Goal: Find specific page/section: Find specific page/section

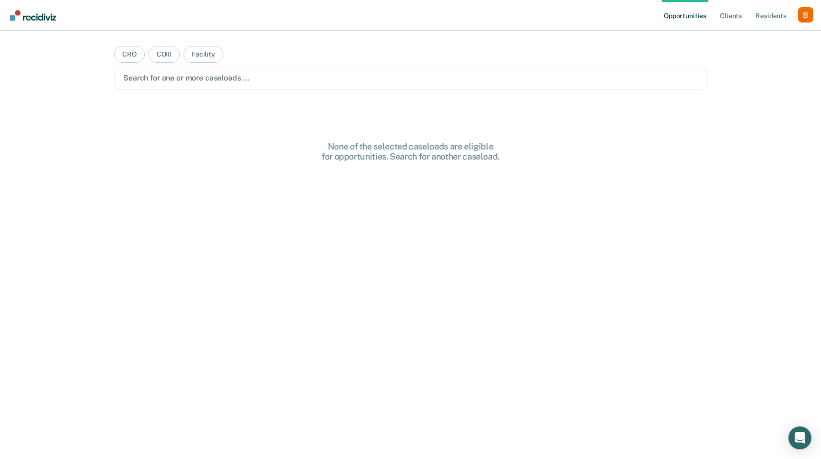
click at [376, 88] on div "Search for one or more caseloads …" at bounding box center [410, 78] width 593 height 23
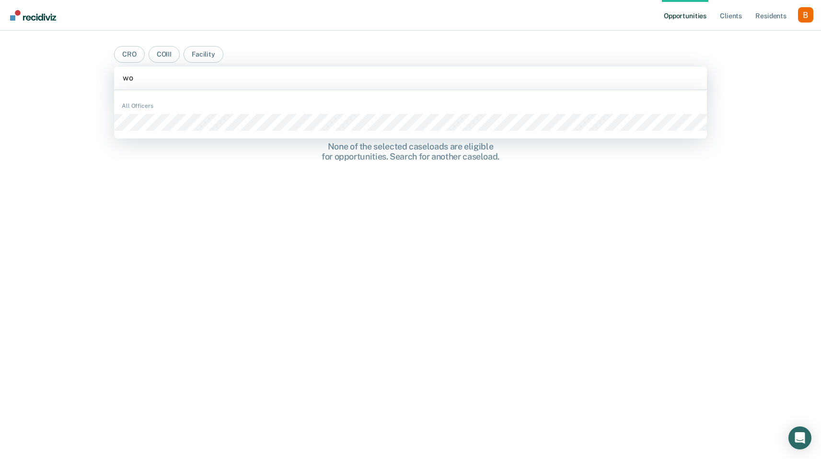
type input "w"
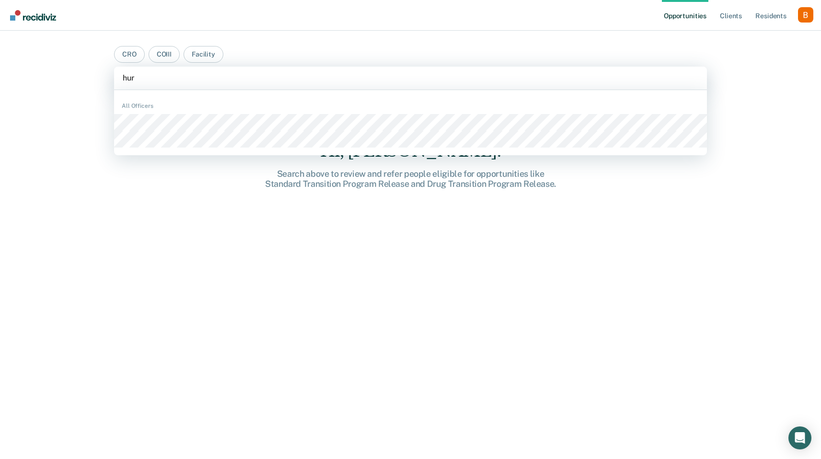
type input "hur"
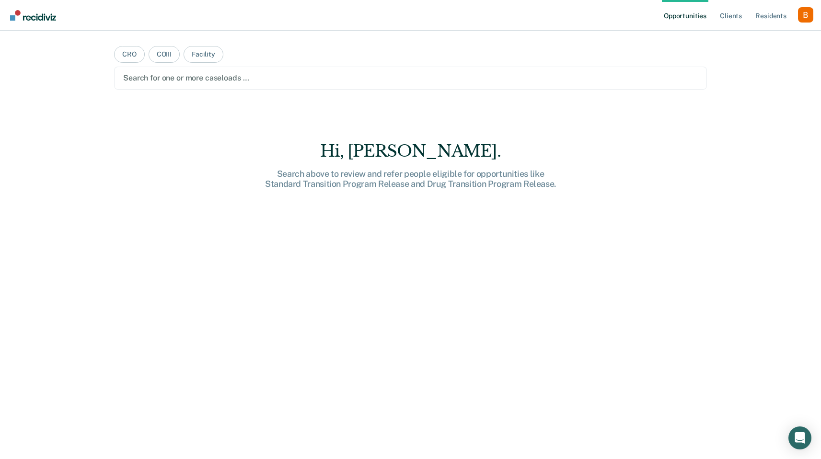
click at [794, 19] on ul "Opportunities Client s Resident s" at bounding box center [730, 15] width 136 height 31
click at [808, 15] on div "Profile dropdown button" at bounding box center [805, 14] width 15 height 15
click at [777, 35] on link "Profile" at bounding box center [766, 39] width 77 height 8
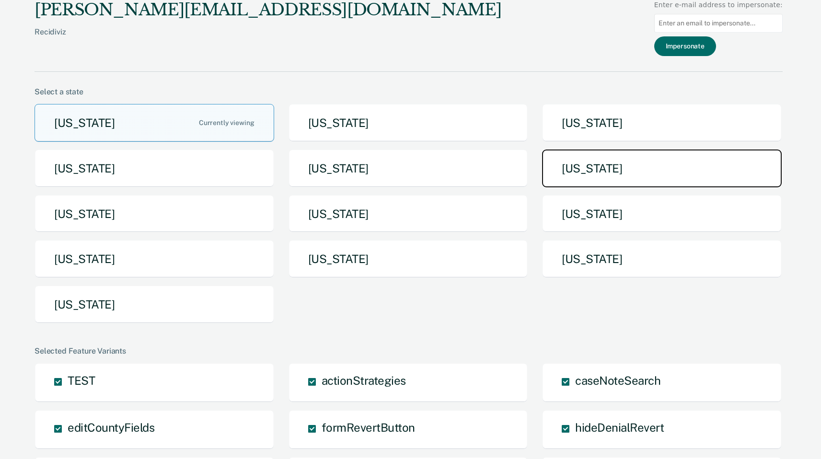
click at [590, 177] on button "[US_STATE]" at bounding box center [662, 168] width 240 height 38
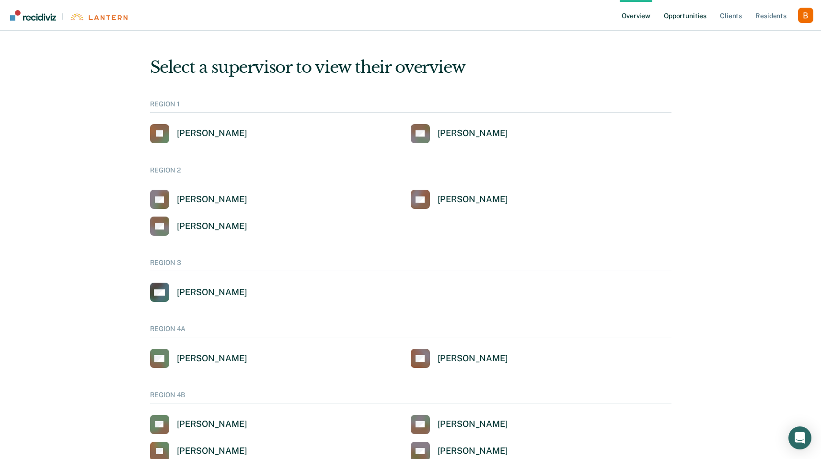
click at [703, 17] on link "Opportunities" at bounding box center [685, 15] width 46 height 31
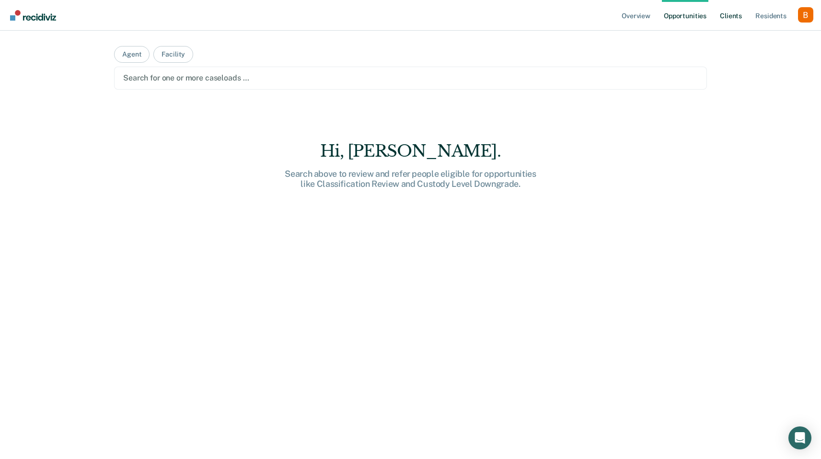
click at [730, 14] on link "Client s" at bounding box center [731, 15] width 26 height 31
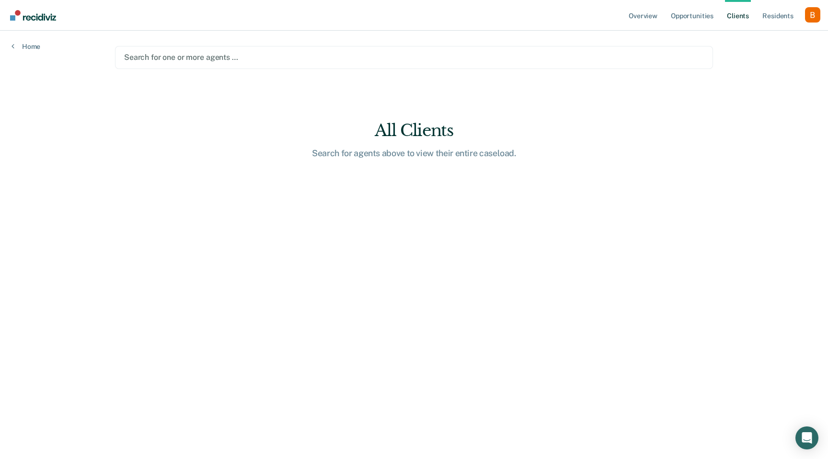
click at [395, 65] on div "Search for one or more agents …" at bounding box center [414, 57] width 598 height 23
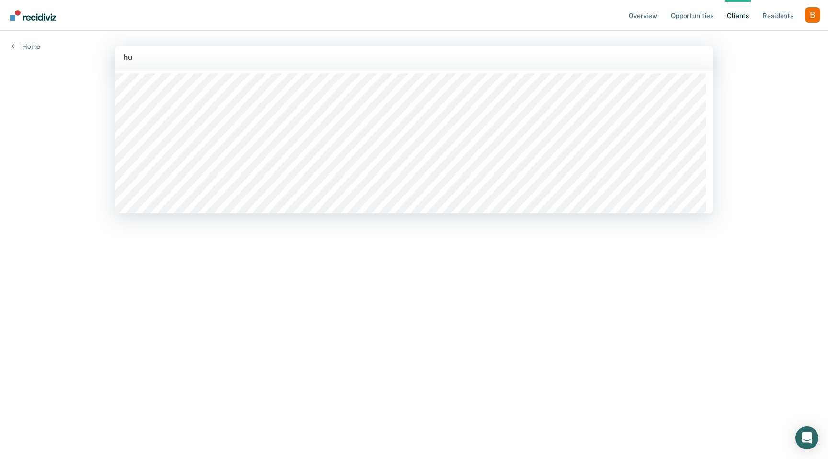
type input "h"
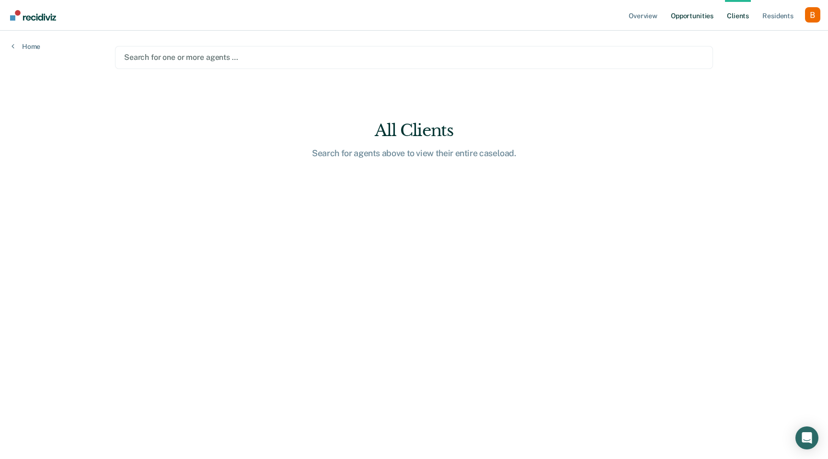
click at [708, 20] on link "Opportunities" at bounding box center [692, 15] width 46 height 31
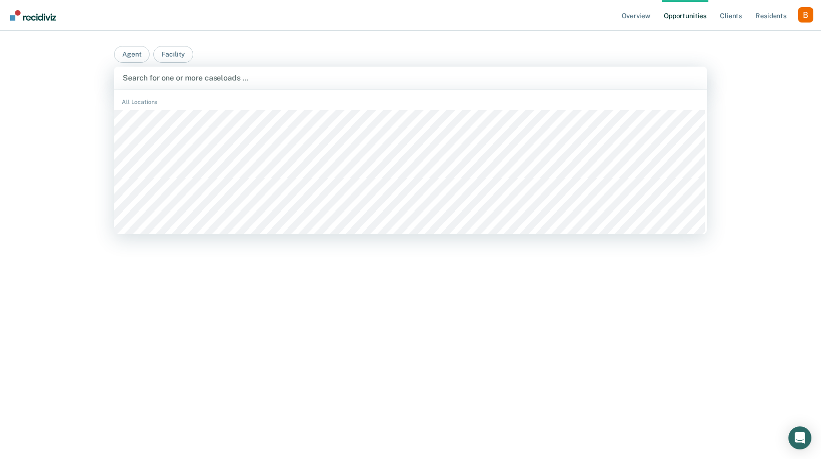
click at [295, 79] on div at bounding box center [410, 77] width 575 height 11
type input "huro"
